Goal: Information Seeking & Learning: Learn about a topic

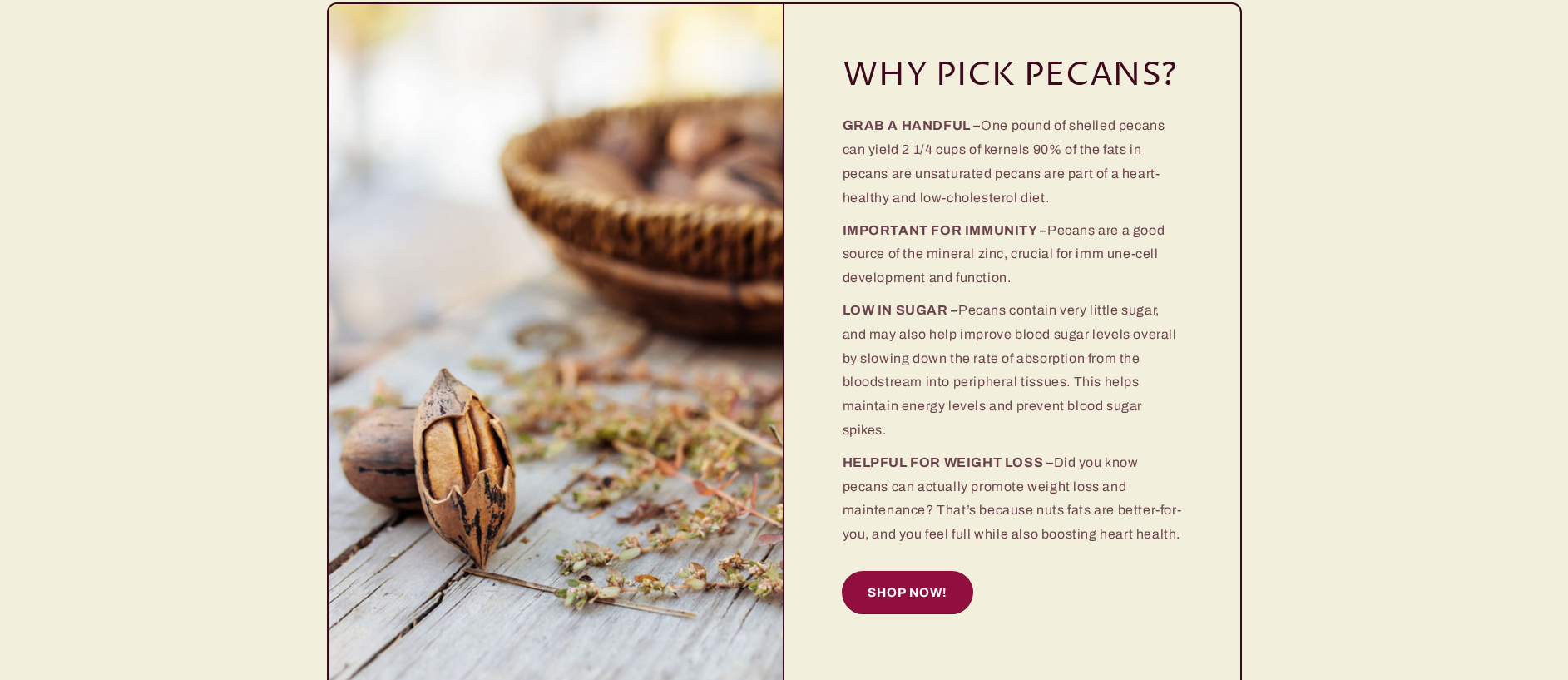
scroll to position [1898, 0]
click at [666, 365] on img at bounding box center [555, 347] width 500 height 756
click at [893, 584] on link "SHOP NOW!" at bounding box center [908, 591] width 130 height 41
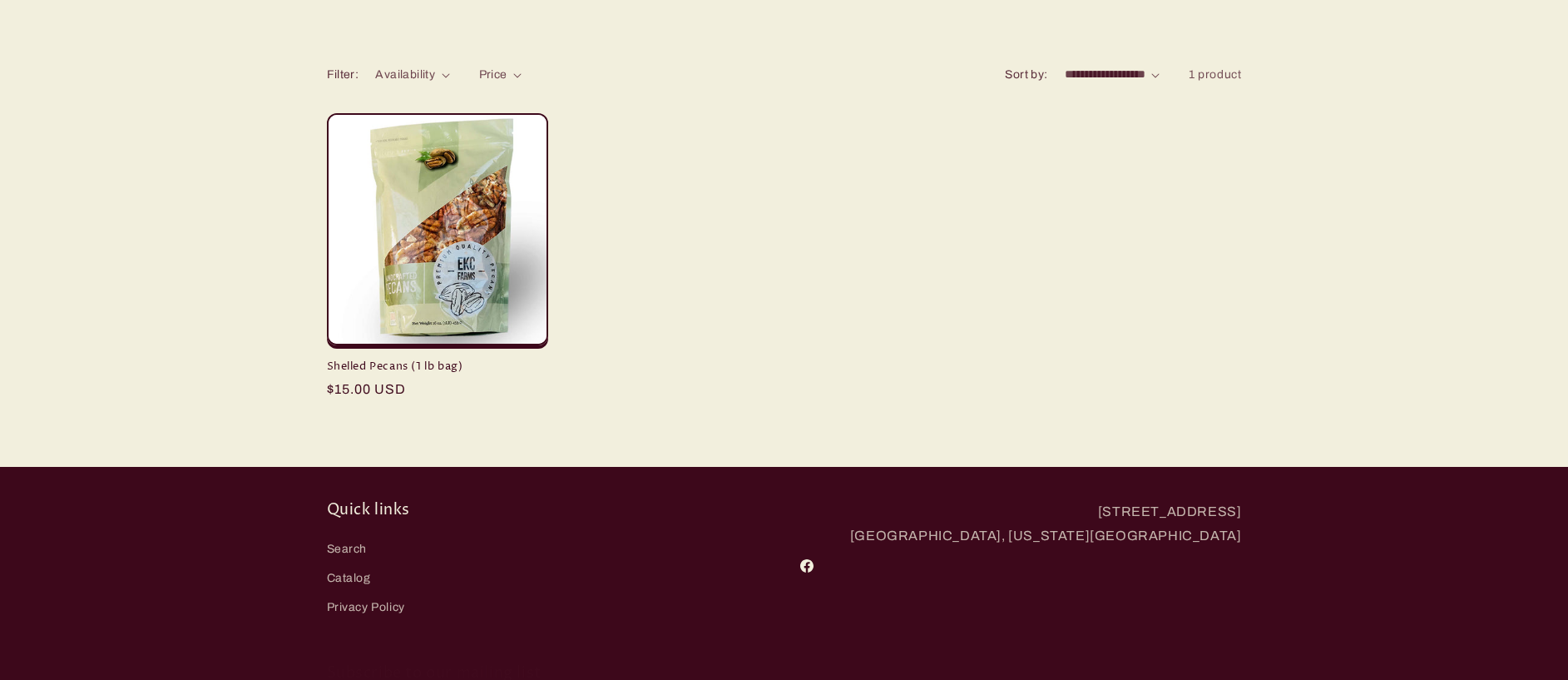
scroll to position [235, 0]
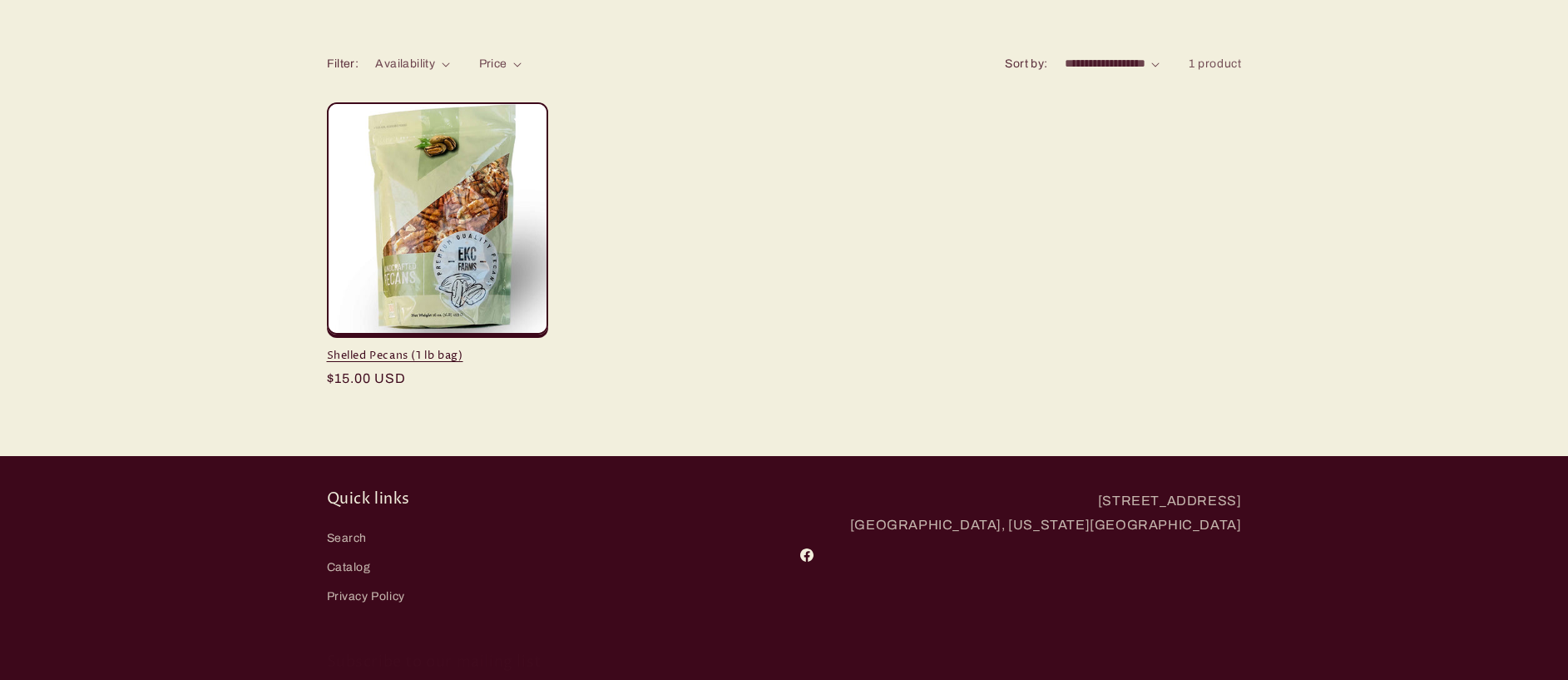
click at [483, 349] on link "Shelled Pecans (1 lb bag)" at bounding box center [437, 356] width 221 height 14
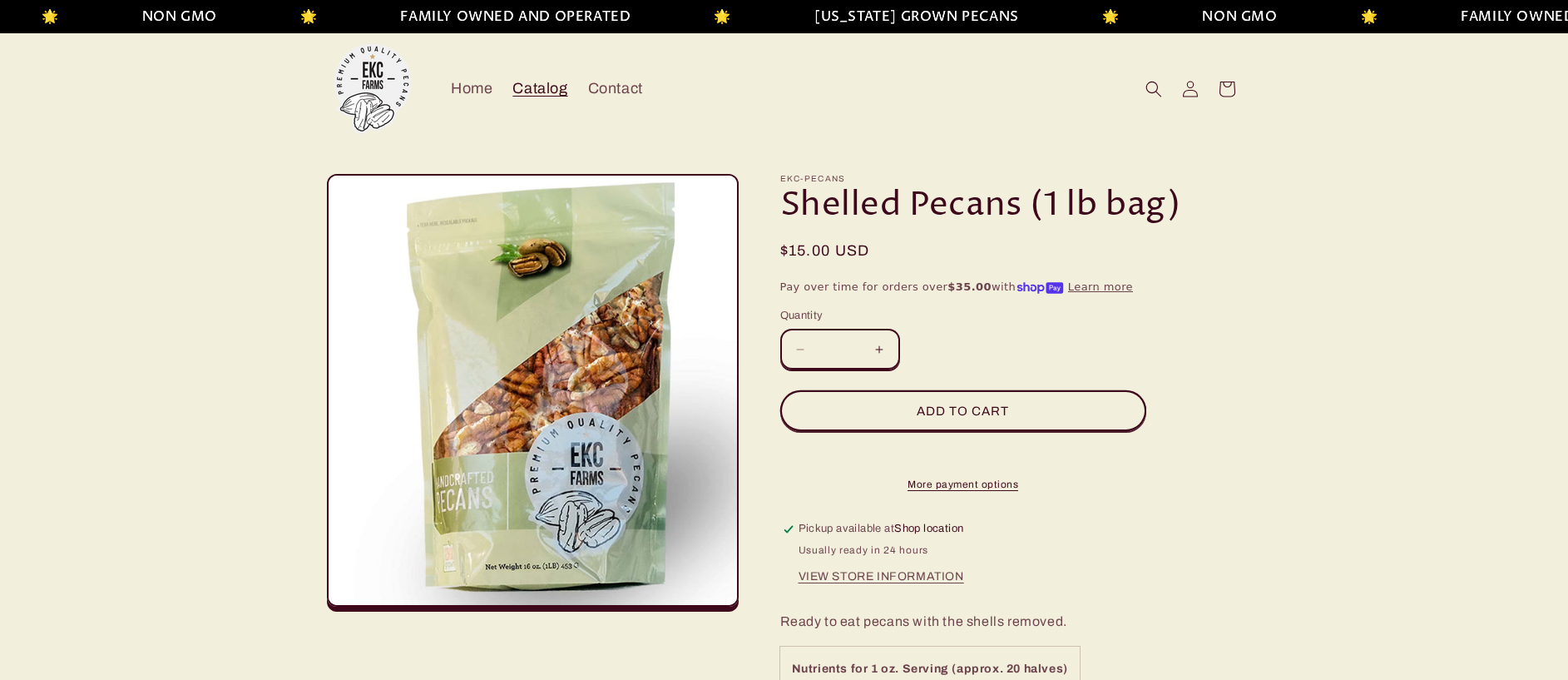
click at [532, 84] on span "Catalog" at bounding box center [539, 88] width 55 height 19
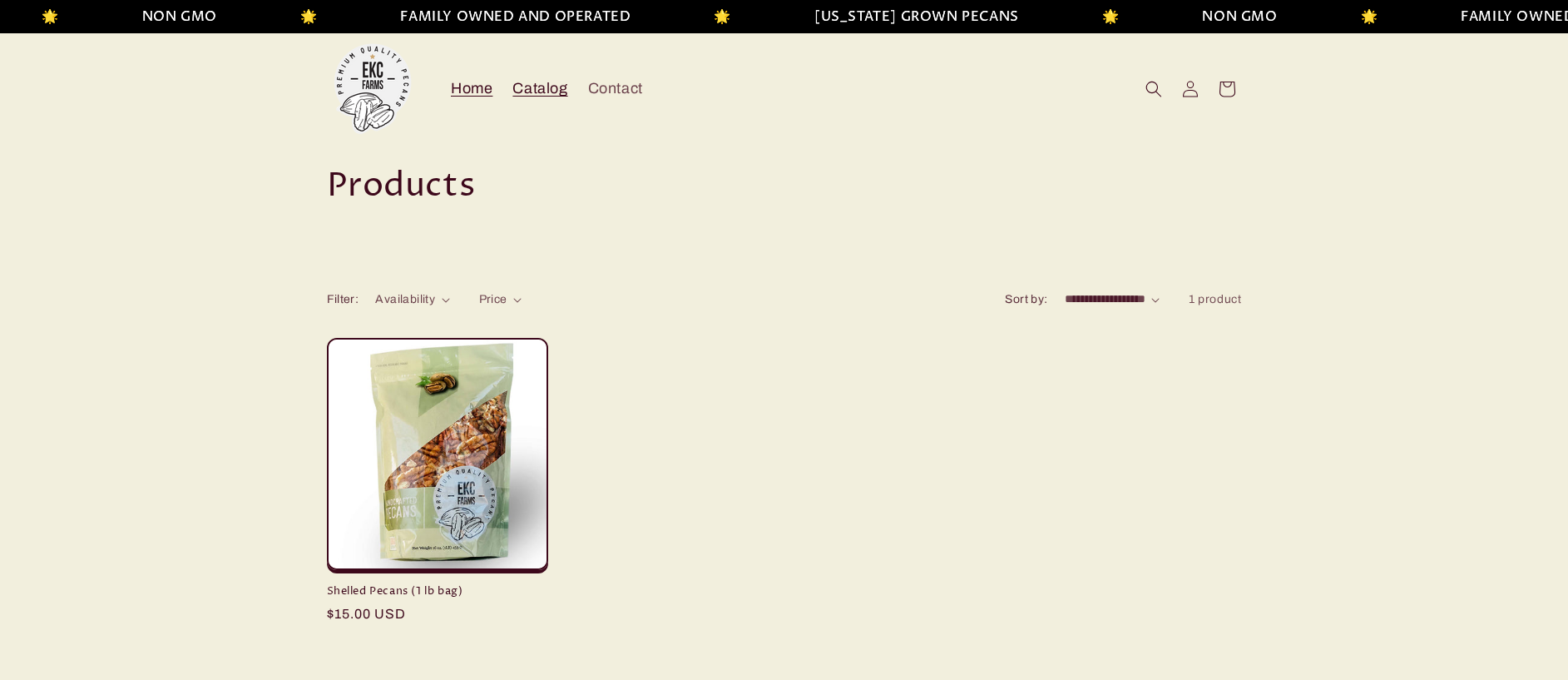
click at [466, 88] on span "Home" at bounding box center [472, 88] width 41 height 19
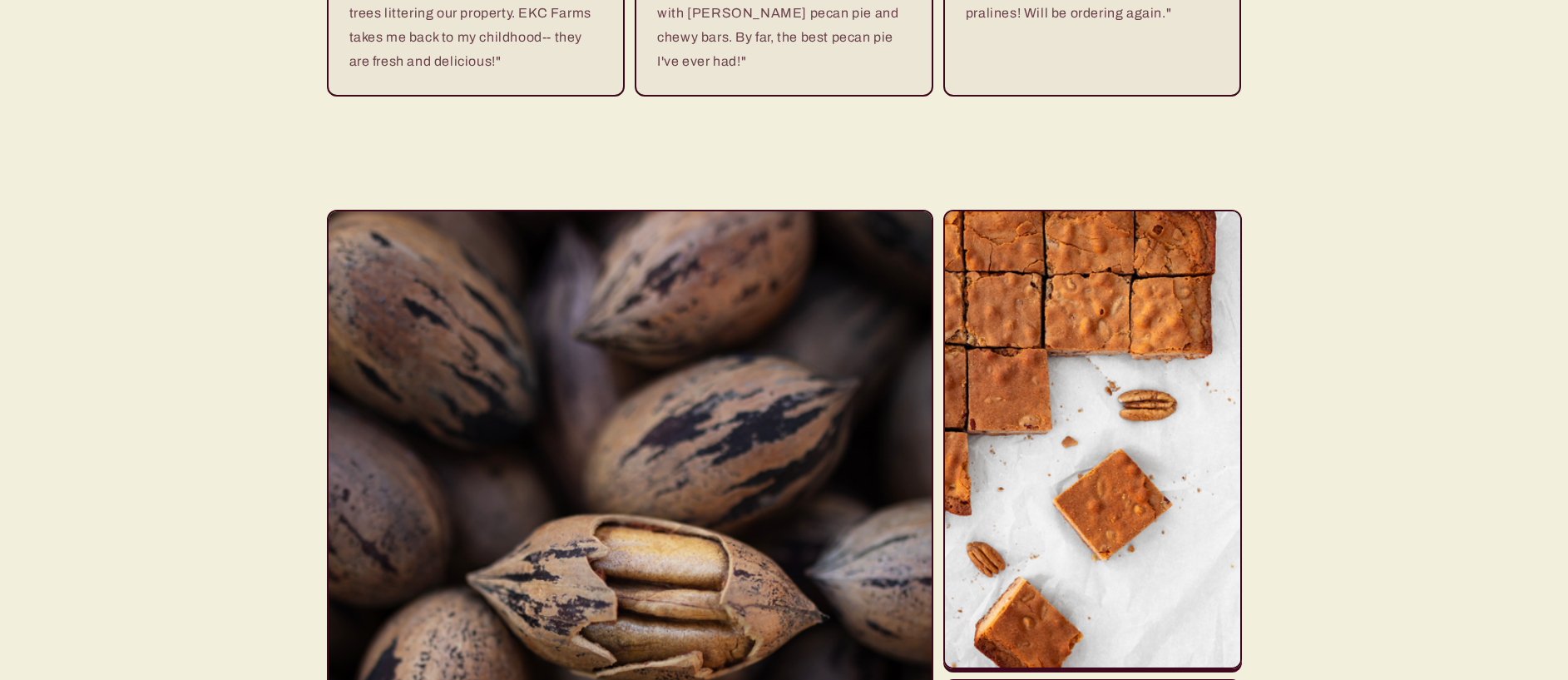
scroll to position [3548, 0]
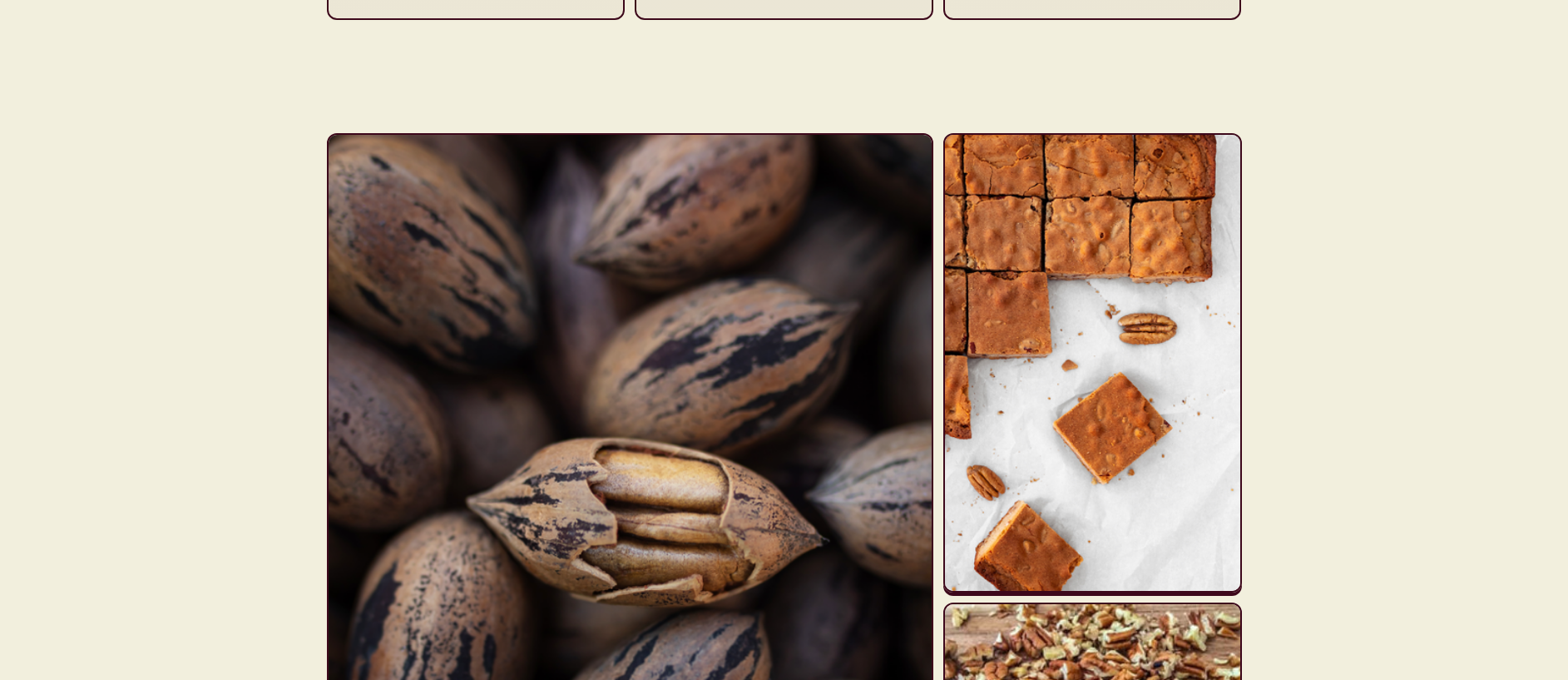
click at [1146, 399] on img at bounding box center [1093, 363] width 296 height 456
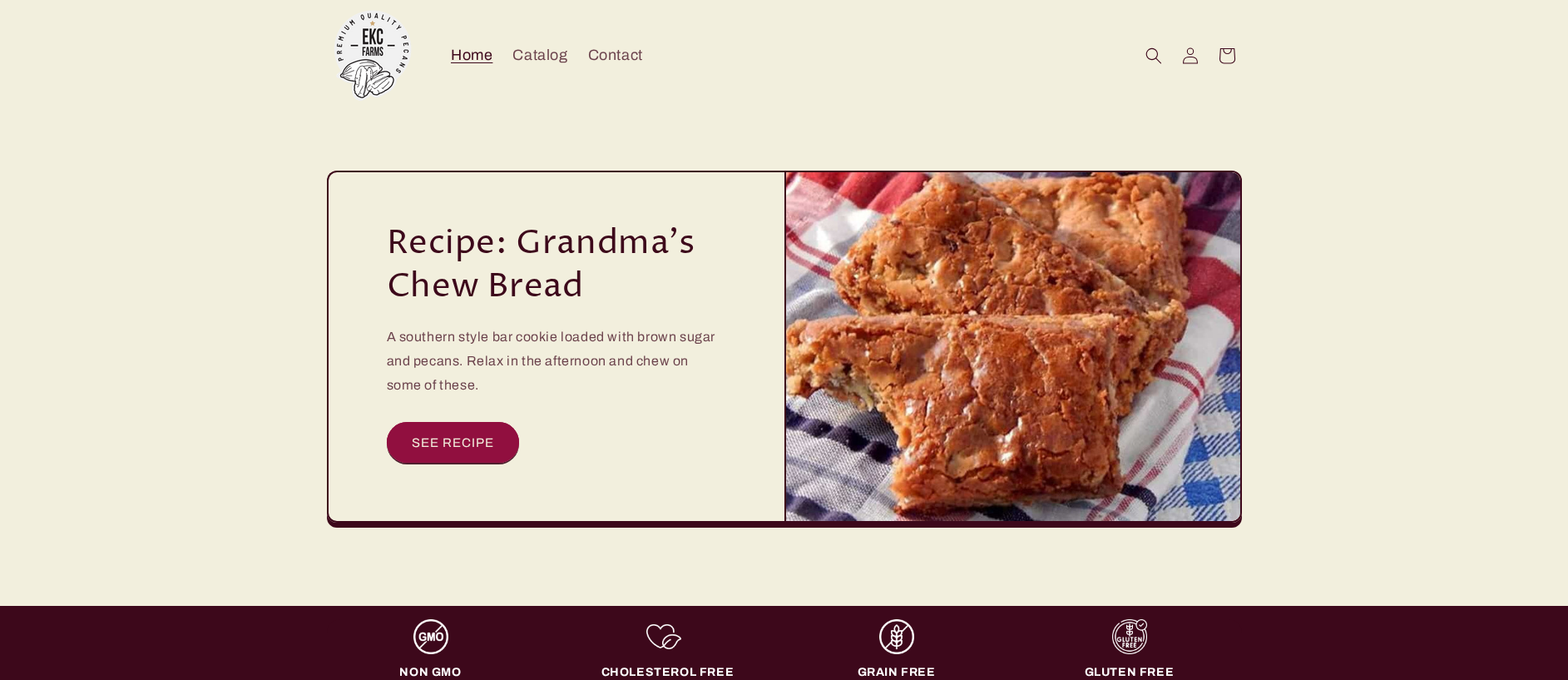
scroll to position [4769, 0]
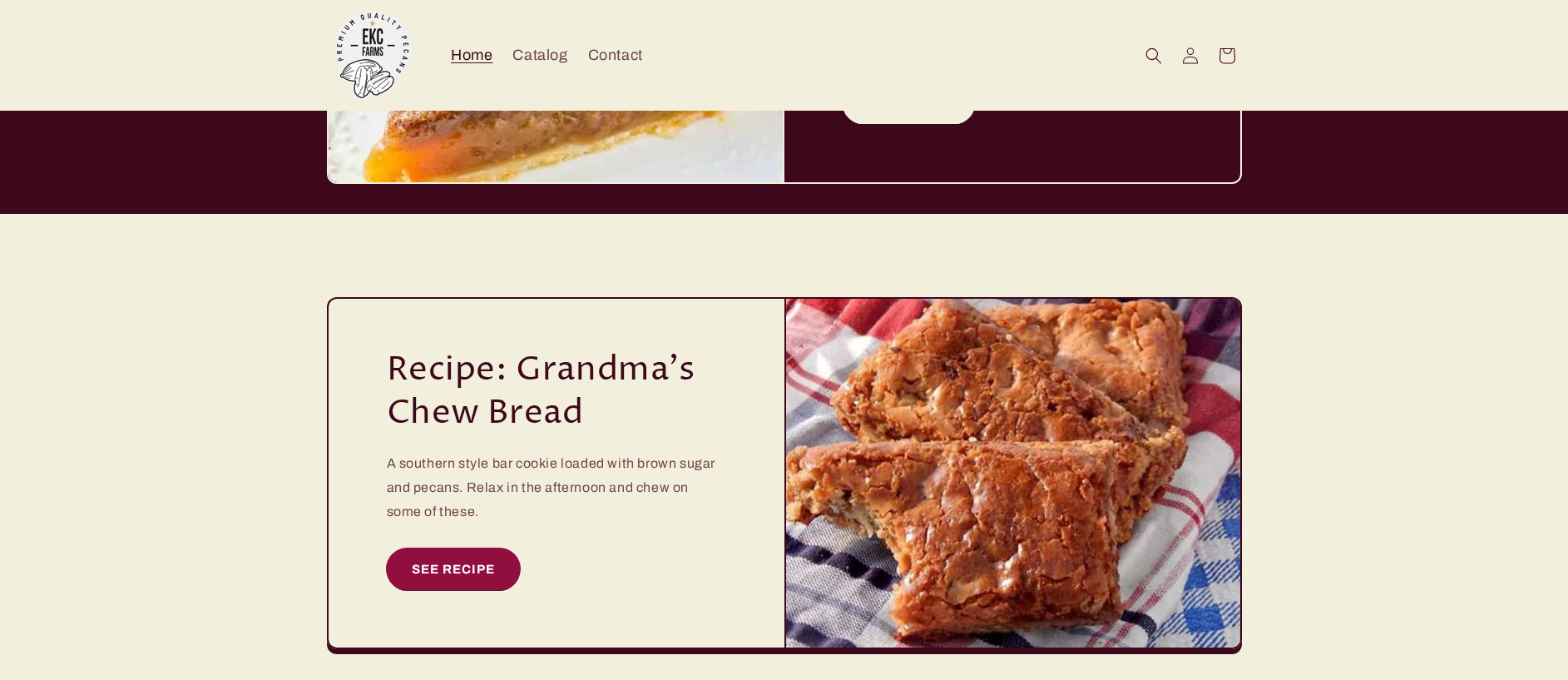
click at [457, 548] on link "SEE RECIPE" at bounding box center [454, 568] width 133 height 41
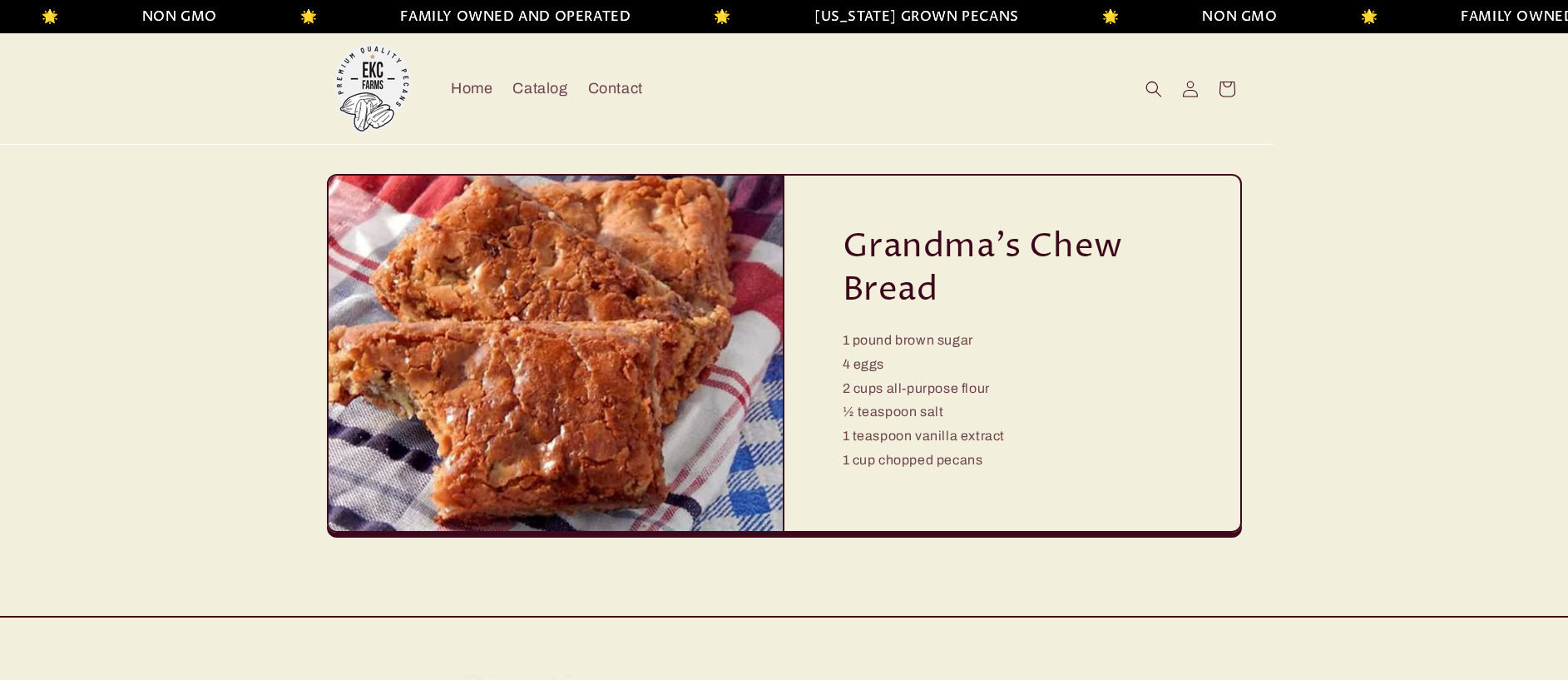
scroll to position [0, 13]
